Goal: Task Accomplishment & Management: Complete application form

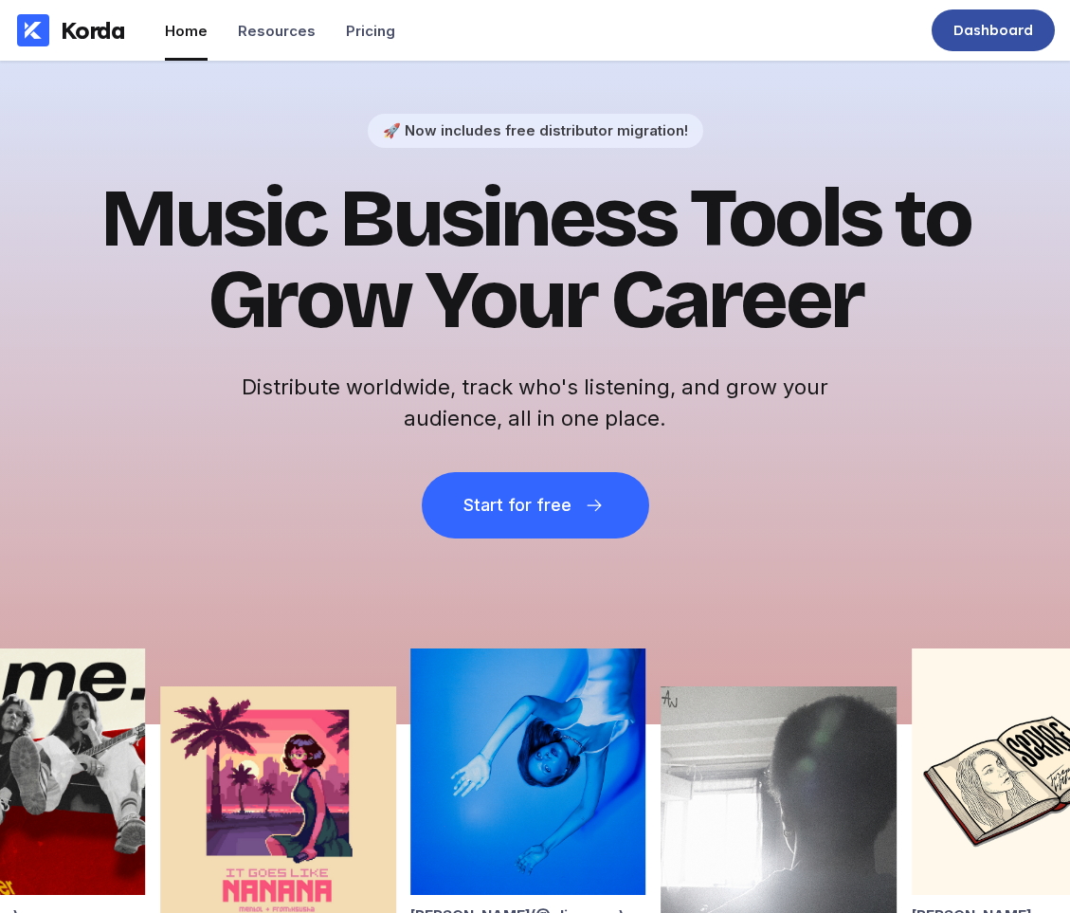
click at [981, 42] on div "Dashboard" at bounding box center [993, 30] width 123 height 42
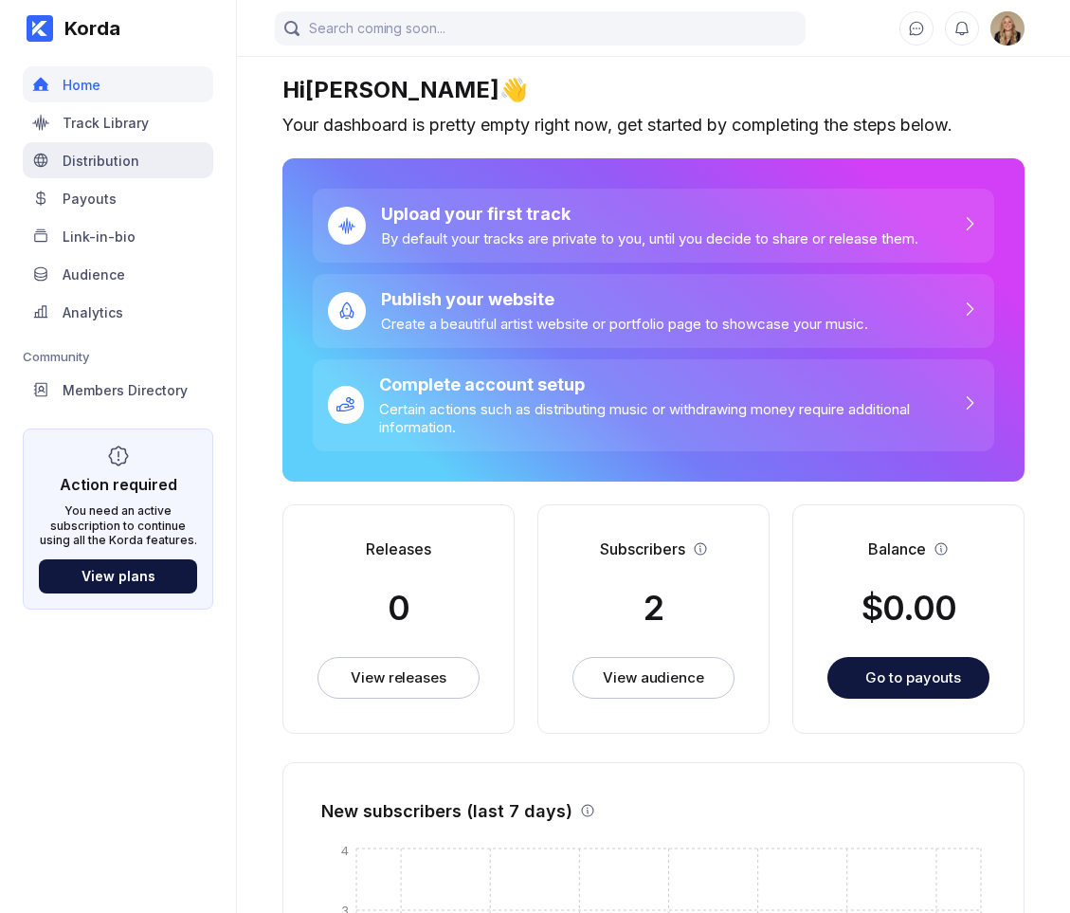
click at [149, 167] on div "Distribution" at bounding box center [118, 160] width 191 height 36
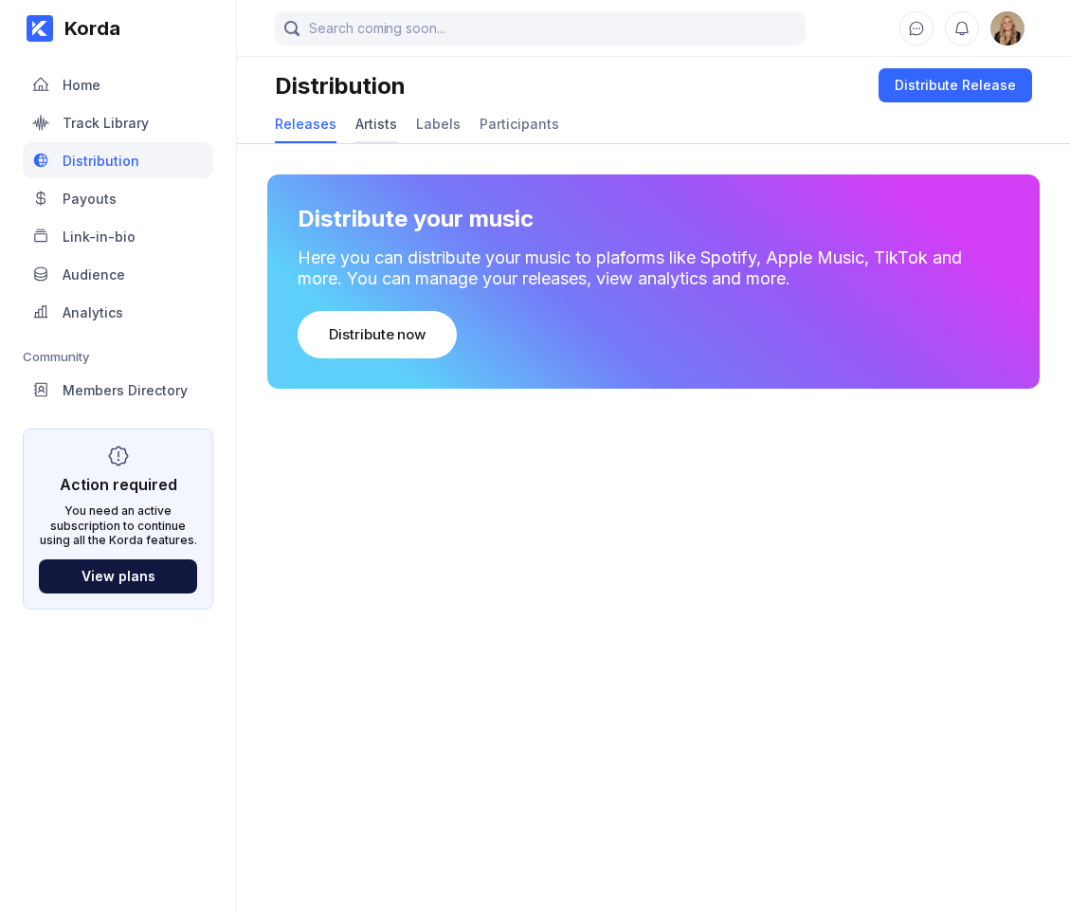
click at [382, 132] on div "Artists" at bounding box center [376, 124] width 42 height 37
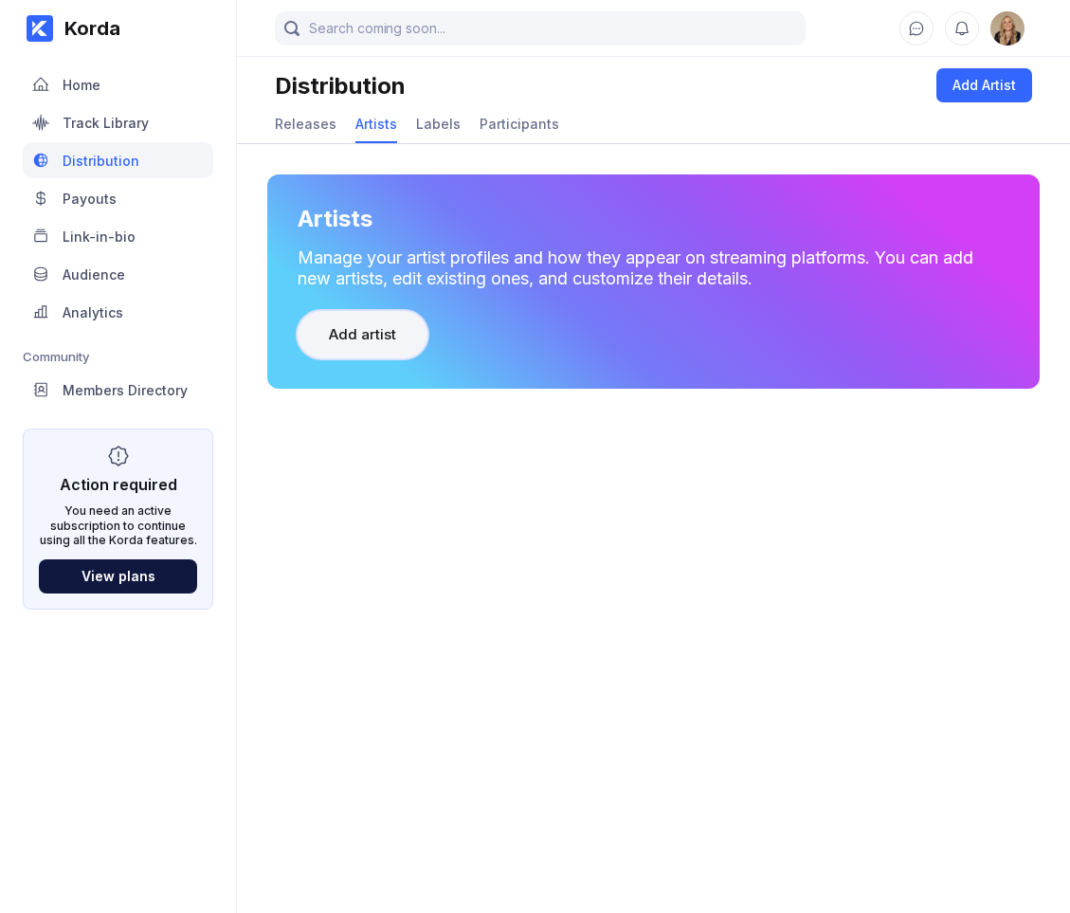
click at [385, 338] on div "Add artist" at bounding box center [362, 334] width 67 height 19
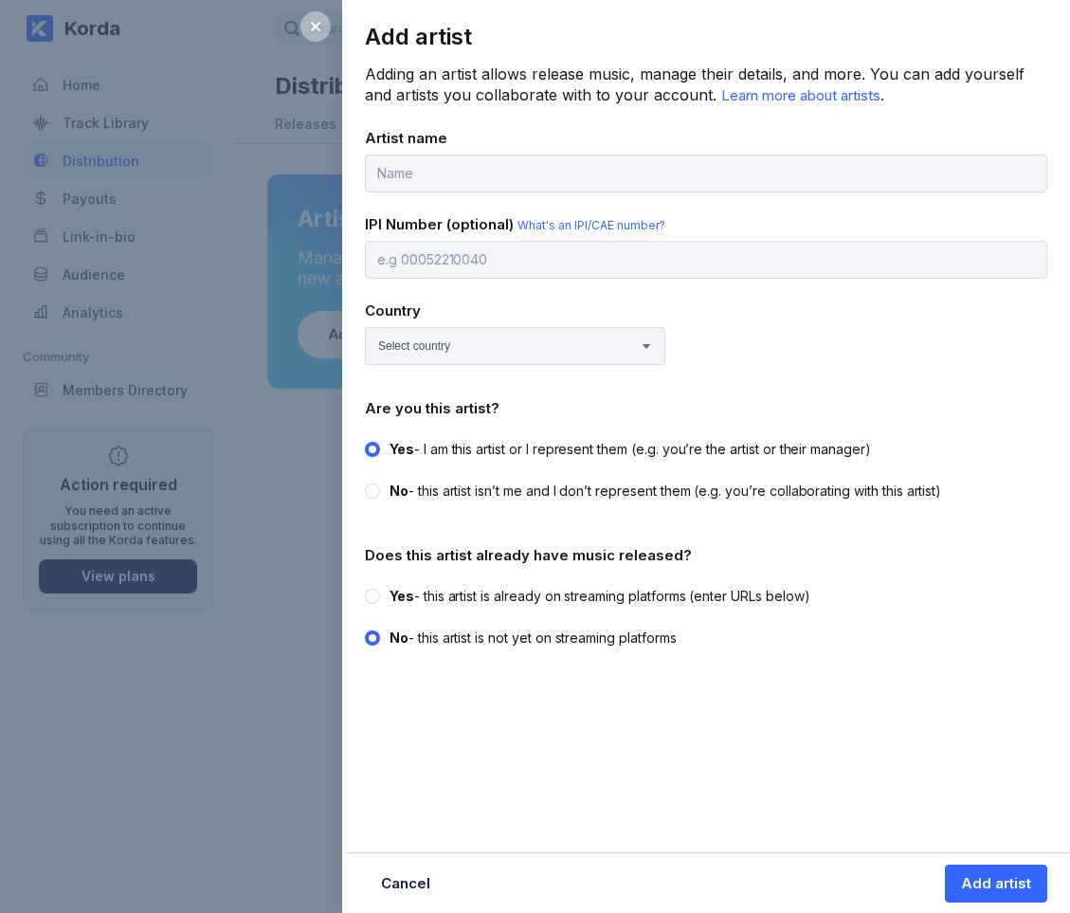
click at [445, 587] on div "Yes - this artist is already on streaming platforms (enter URLs below)" at bounding box center [600, 596] width 421 height 19
click at [366, 587] on input "Yes - this artist is already on streaming platforms (enter URLs below)" at bounding box center [365, 587] width 1 height 1
radio input "true"
radio input "false"
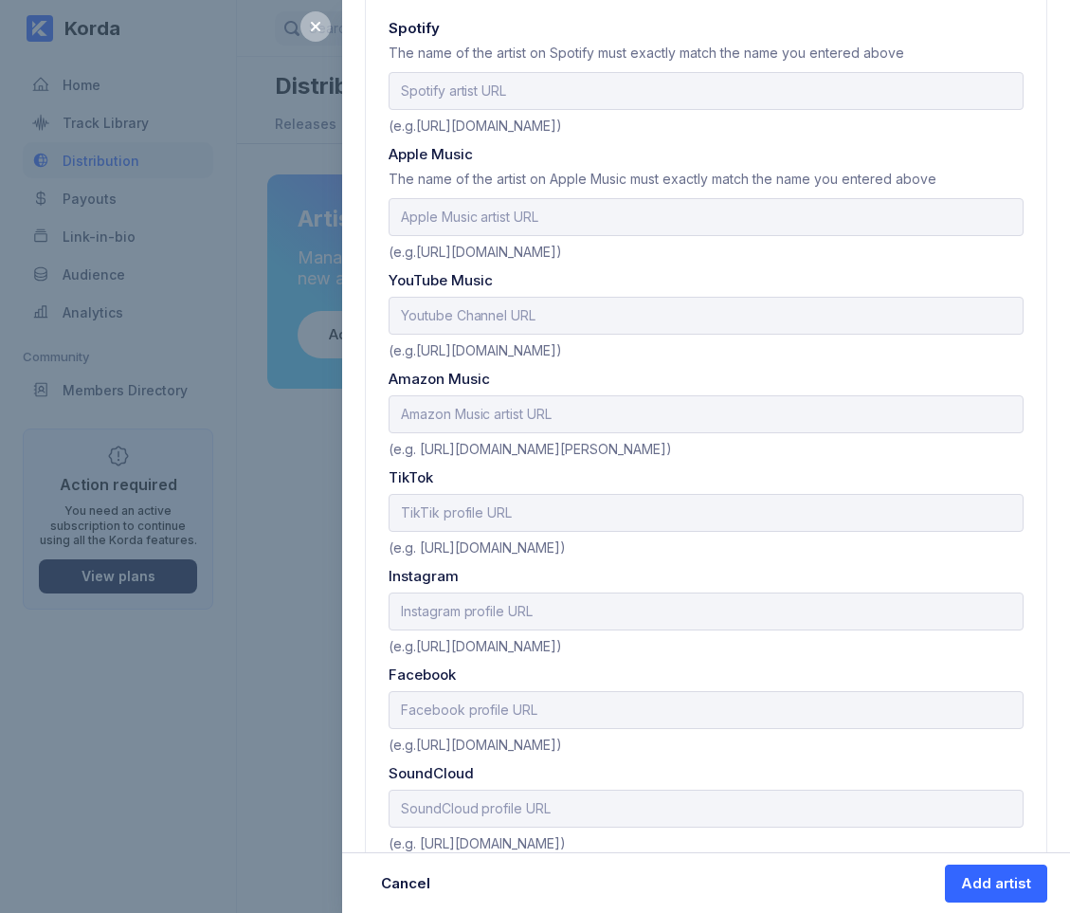
scroll to position [791, 0]
